Goal: Find specific page/section: Find specific page/section

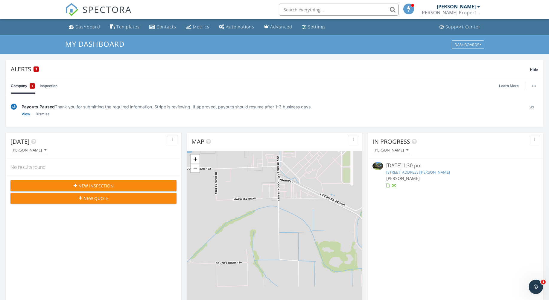
click at [417, 174] on link "[STREET_ADDRESS][PERSON_NAME]" at bounding box center [418, 171] width 64 height 5
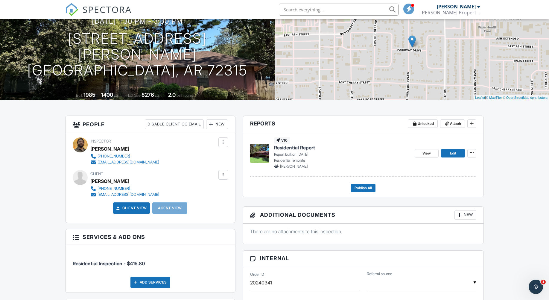
click at [136, 212] on div "Client View" at bounding box center [131, 207] width 37 height 11
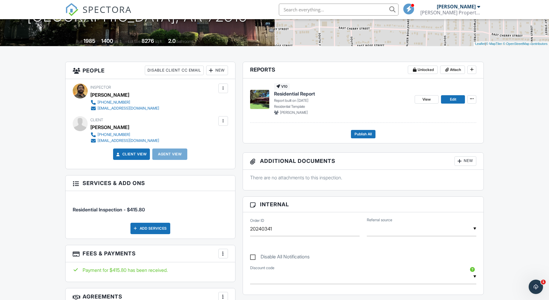
scroll to position [120, 0]
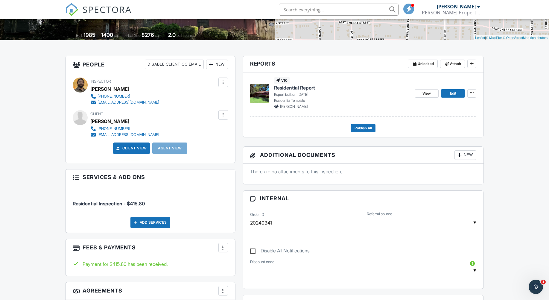
click at [132, 147] on link "Client View" at bounding box center [131, 148] width 32 height 6
click at [425, 94] on span "View" at bounding box center [426, 93] width 8 height 6
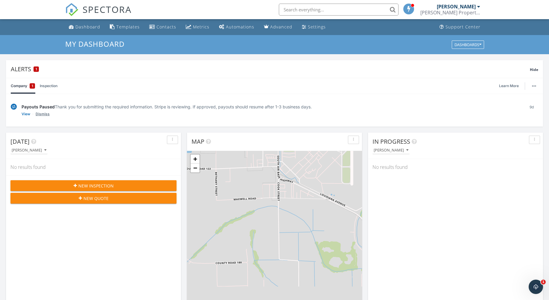
click at [41, 115] on link "Dismiss" at bounding box center [43, 114] width 14 height 6
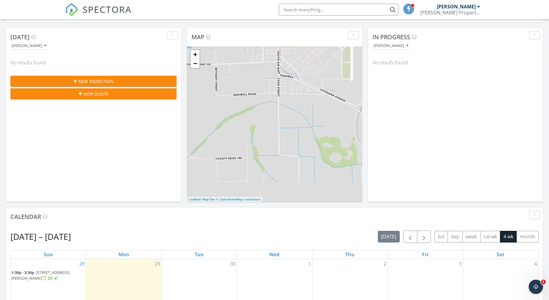
scroll to position [209, 0]
